Goal: Transaction & Acquisition: Subscribe to service/newsletter

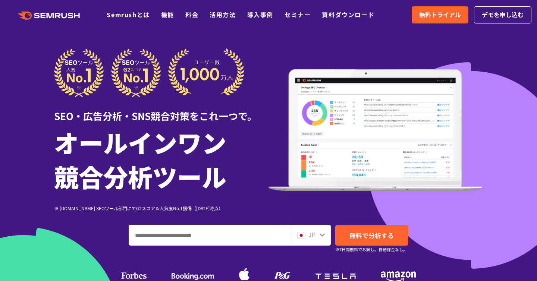
click at [190, 20] on div ".cls {fill: #FF642D;} .cls {fill: #FF642D;} Semrushとは 機能 料金 活用方法 導入事例 セミナー 資料ダウ…" at bounding box center [268, 15] width 537 height 22
click at [192, 17] on link "料金" at bounding box center [191, 14] width 13 height 9
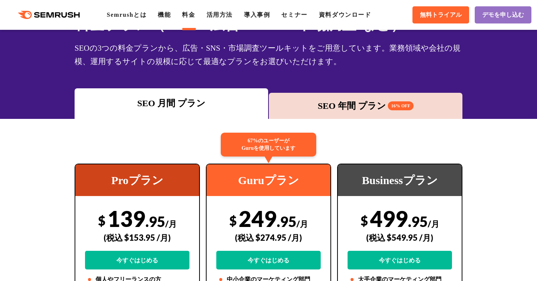
scroll to position [104, 0]
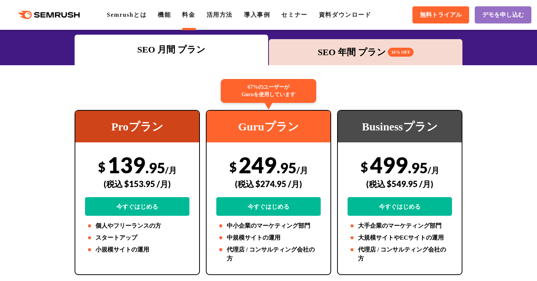
click at [363, 56] on div "SEO 年間 プラン 16% OFF" at bounding box center [365, 51] width 186 height 13
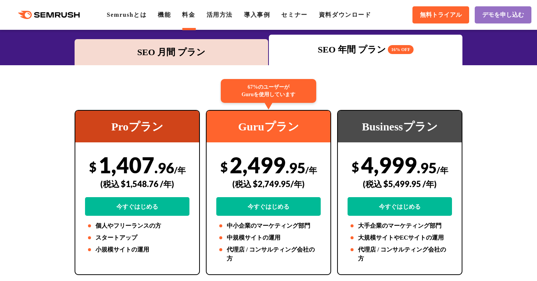
drag, startPoint x: 0, startPoint y: 0, endPoint x: 198, endPoint y: 52, distance: 204.7
click at [198, 52] on div "SEO 月間 プラン" at bounding box center [171, 51] width 186 height 13
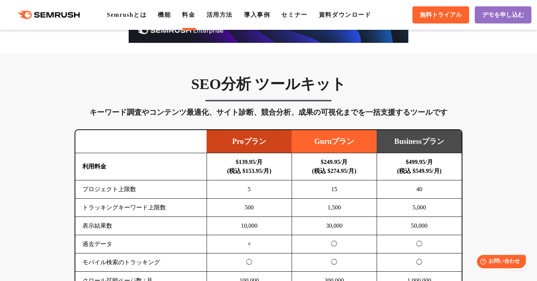
scroll to position [396, 0]
